Goal: Entertainment & Leisure: Consume media (video, audio)

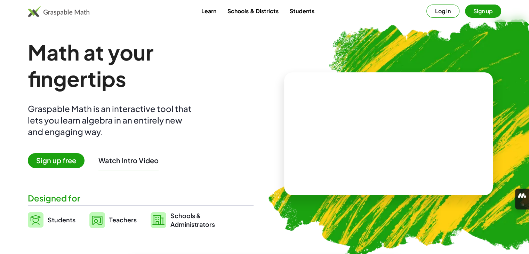
click at [384, 127] on video at bounding box center [388, 134] width 104 height 52
click at [384, 127] on div at bounding box center [389, 127] width 61 height 26
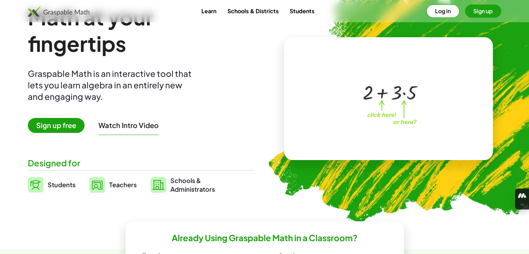
scroll to position [35, 0]
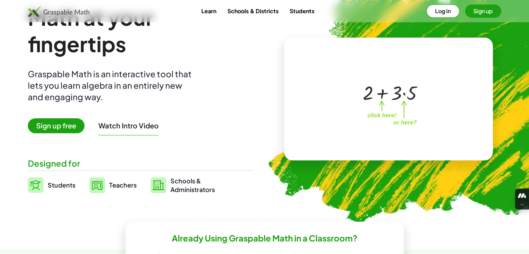
click at [59, 8] on img at bounding box center [59, 11] width 62 height 11
click at [77, 13] on img at bounding box center [59, 11] width 62 height 11
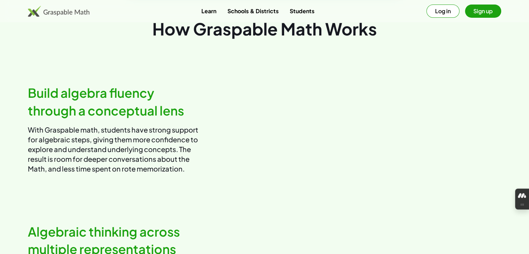
scroll to position [348, 0]
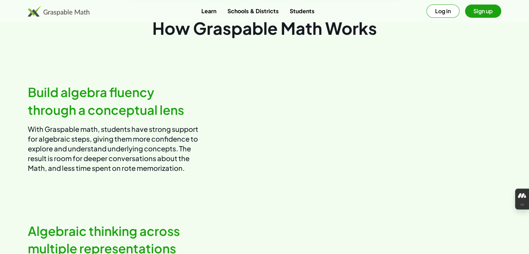
click at [332, 132] on video at bounding box center [385, 128] width 231 height 116
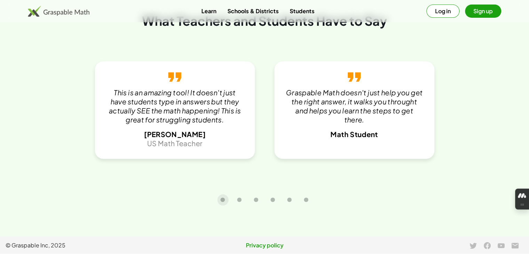
scroll to position [1551, 0]
